Goal: Information Seeking & Learning: Learn about a topic

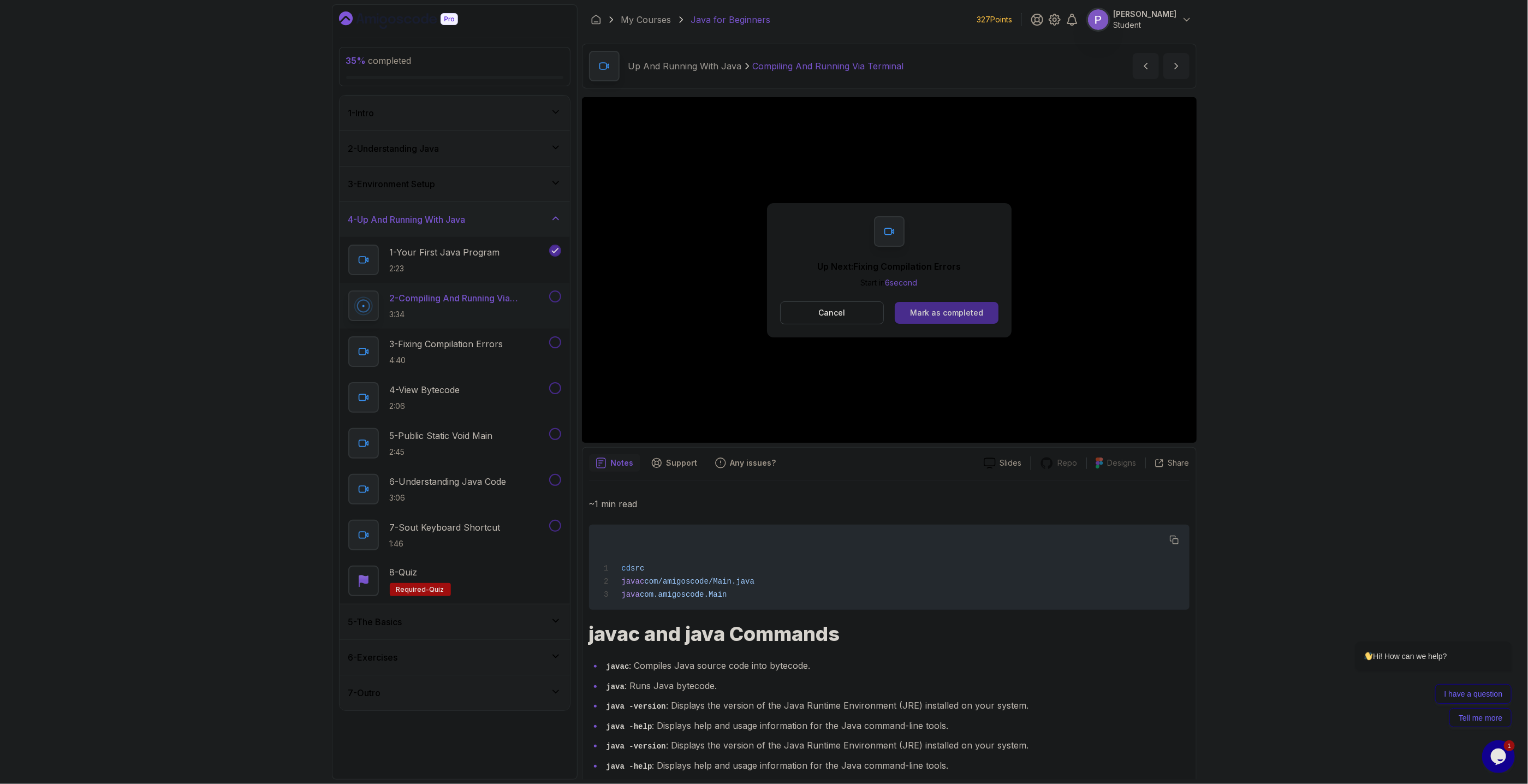
click at [978, 309] on div "Mark as completed" at bounding box center [946, 313] width 73 height 11
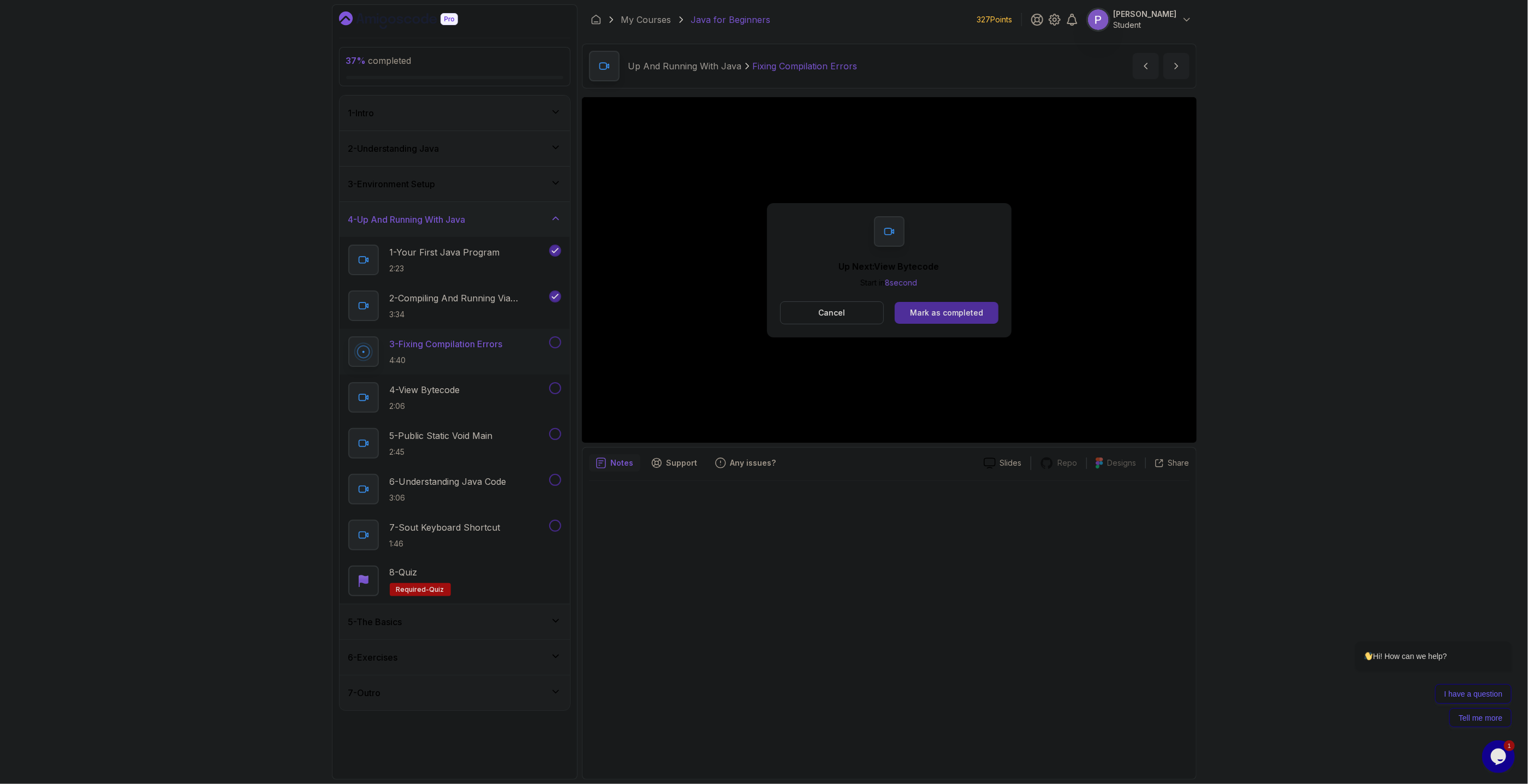
click at [936, 310] on div "Mark as completed" at bounding box center [946, 313] width 73 height 11
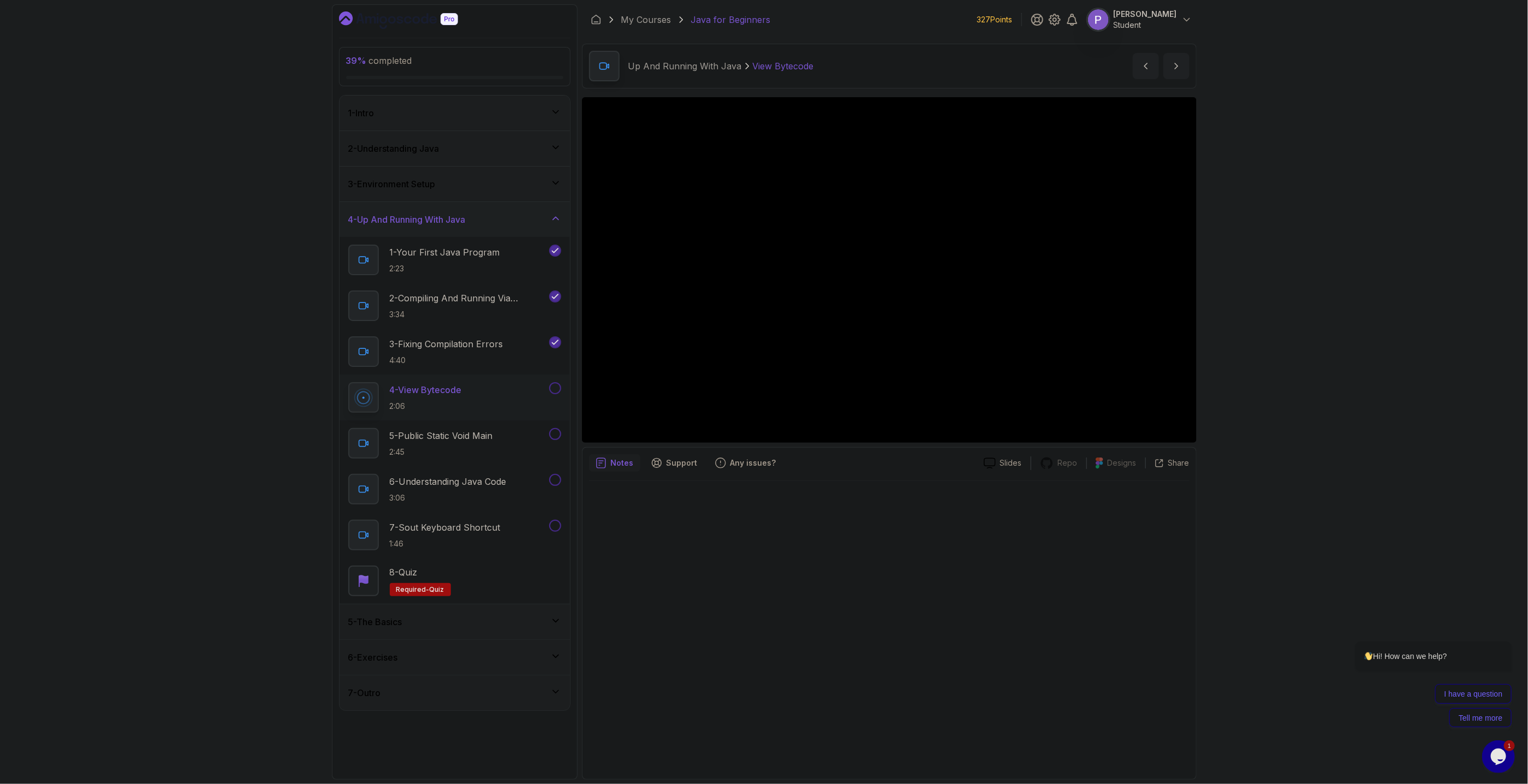
click at [561, 617] on div "5 - The Basics" at bounding box center [454, 622] width 230 height 35
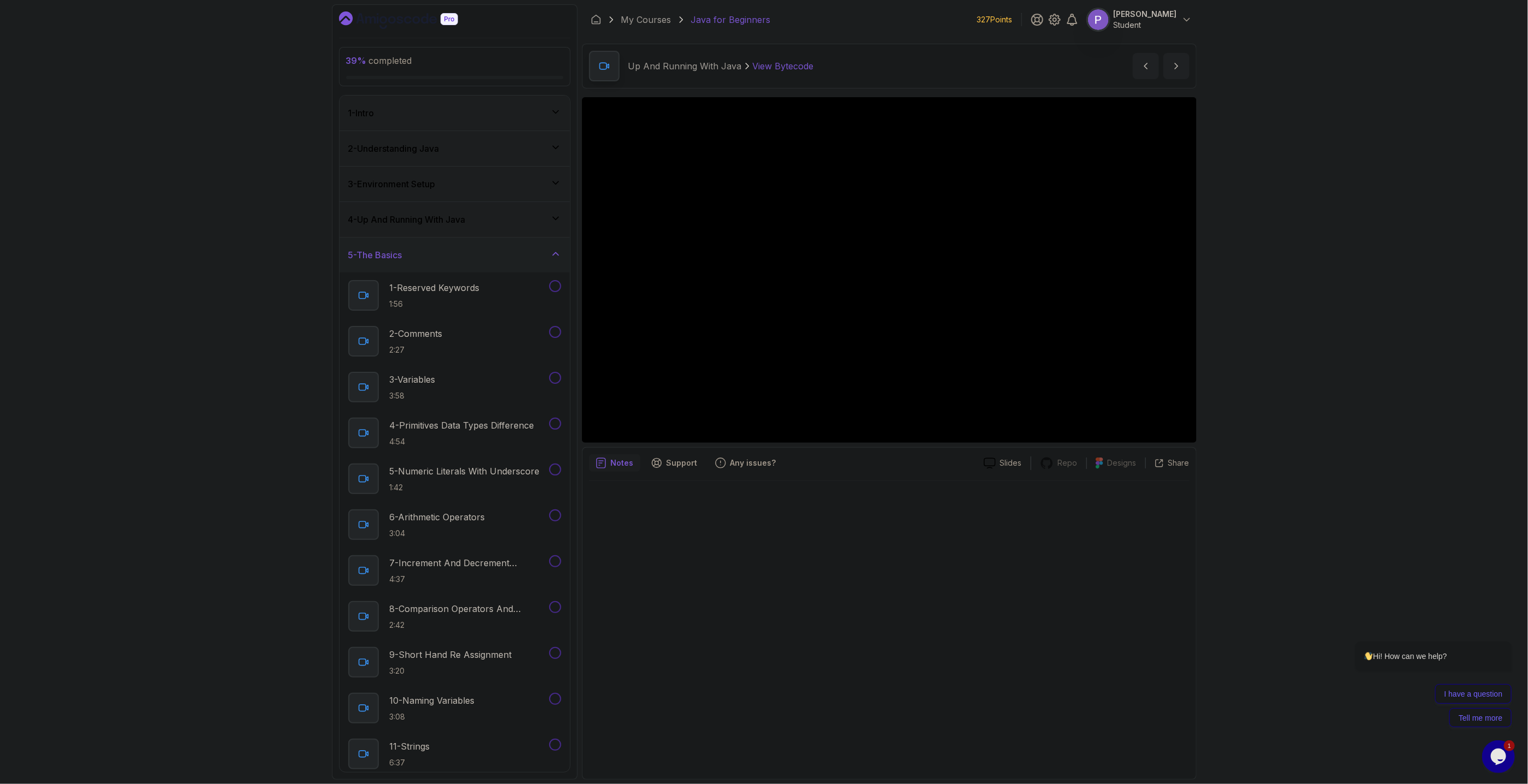
click at [558, 258] on icon at bounding box center [555, 254] width 11 height 11
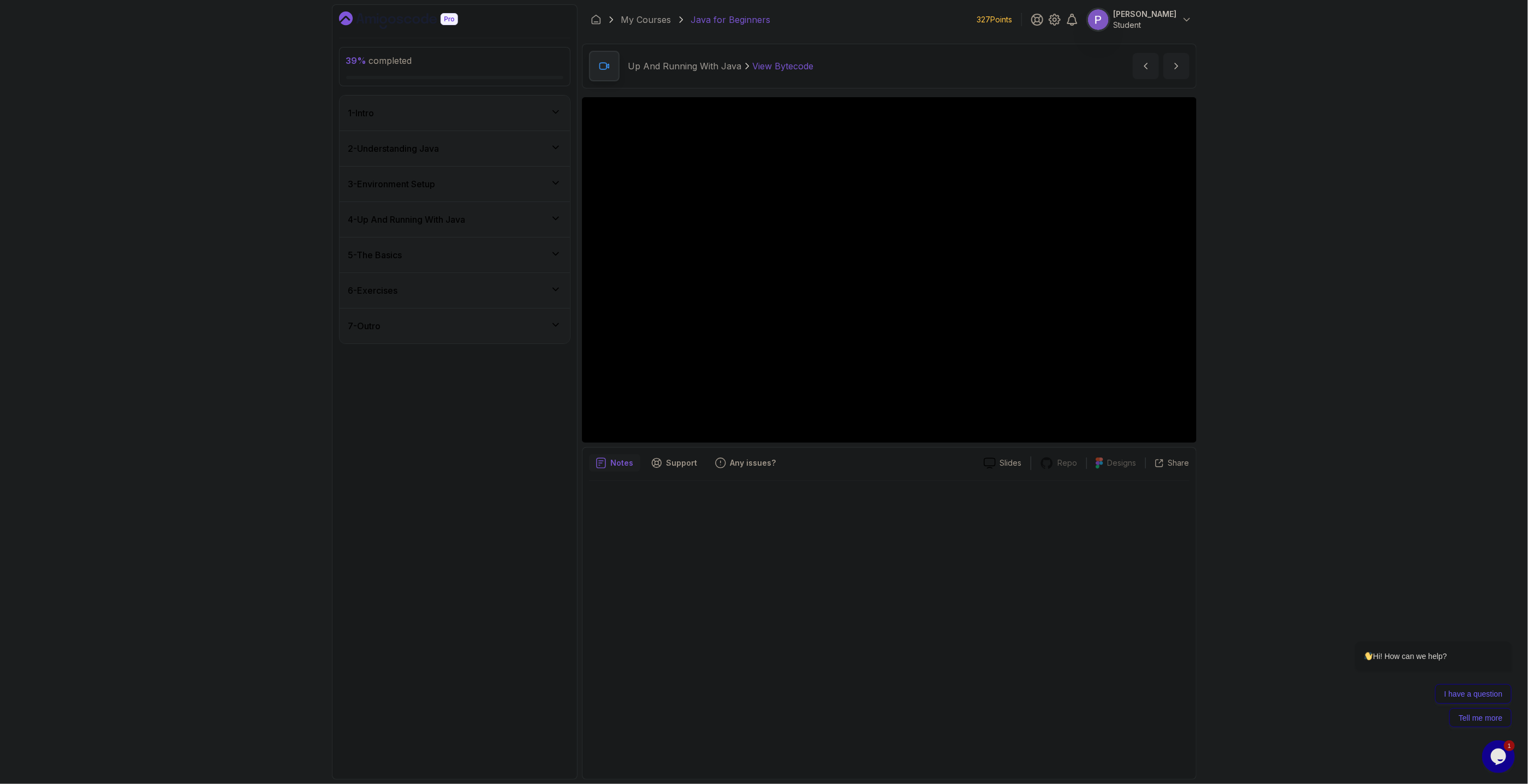
click at [547, 295] on div "6 - Exercises" at bounding box center [455, 290] width 213 height 13
click at [550, 294] on icon at bounding box center [555, 289] width 11 height 11
click at [557, 328] on icon at bounding box center [555, 325] width 11 height 11
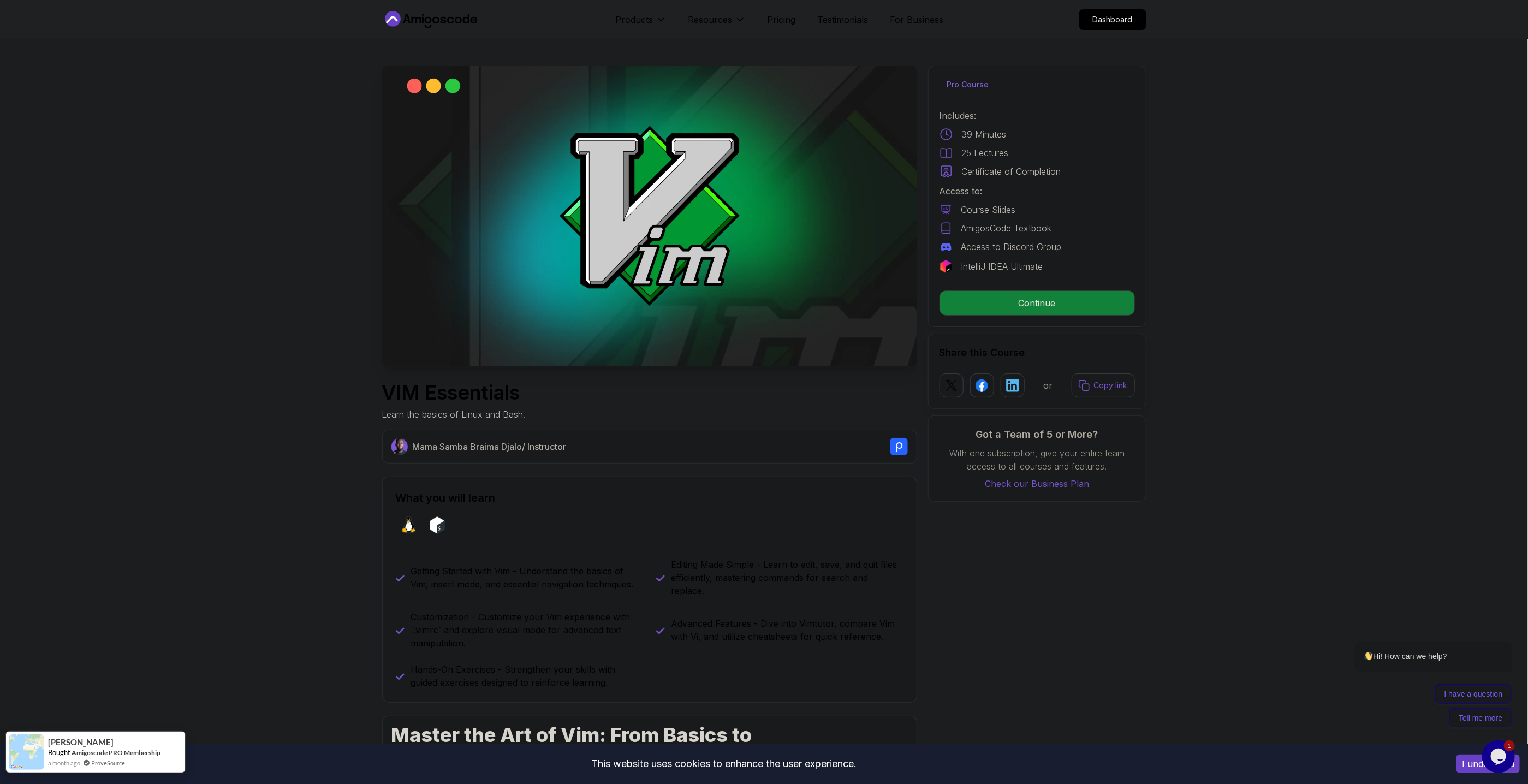
click at [166, 757] on div "[PERSON_NAME] Bought Amigoscode PRO Membership a month ago ProveSource" at bounding box center [95, 752] width 180 height 42
click at [134, 743] on div "[PERSON_NAME]" at bounding box center [104, 742] width 113 height 11
click at [62, 745] on span "[PERSON_NAME]" at bounding box center [81, 742] width 66 height 9
click at [69, 763] on span "a month ago" at bounding box center [64, 763] width 32 height 9
click at [148, 753] on link "Amigoscode PRO Membership" at bounding box center [116, 752] width 89 height 8
